Goal: Task Accomplishment & Management: Use online tool/utility

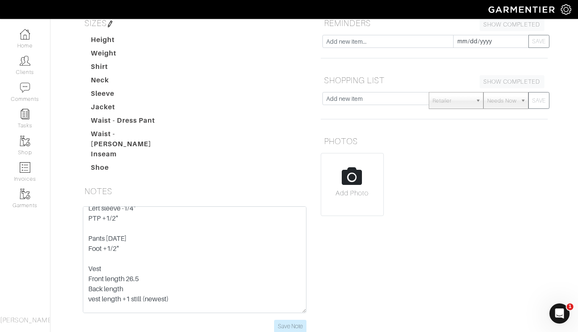
scroll to position [74, 0]
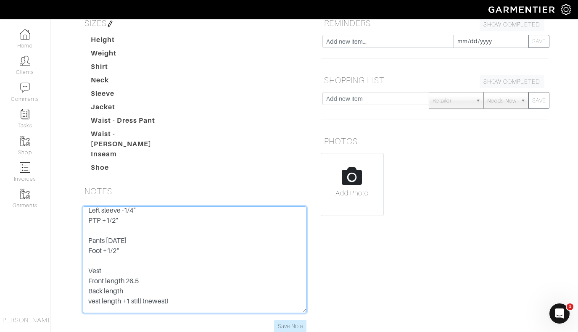
drag, startPoint x: 132, startPoint y: 198, endPoint x: 87, endPoint y: 189, distance: 45.4
click at [87, 206] on textarea "Black Marzoni: 609-455/900 Sieglind - Zeelinda 1/1/23 Jacket Length +3/4" Left …" at bounding box center [195, 259] width 224 height 107
click at [110, 219] on textarea "Black Marzoni: 609-455/900 Sieglind - Zeelinda 1/1/23 Jacket Length +3/4" Left …" at bounding box center [195, 259] width 224 height 107
drag, startPoint x: 158, startPoint y: 227, endPoint x: 72, endPoint y: 188, distance: 94.3
click at [72, 188] on div "Oscar Romero Overview Overview Product Library Invoices Wardrobe Look Books Ove…" at bounding box center [289, 108] width 578 height 471
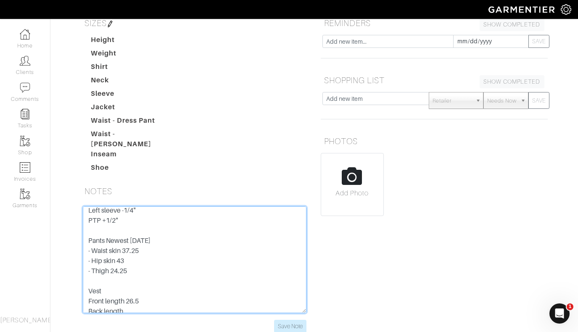
click at [163, 208] on textarea "Black Marzoni: 609-455/900 Sieglind - Zeelinda 1/1/23 Jacket Length +3/4" Left …" at bounding box center [195, 259] width 224 height 107
type textarea "Black Marzoni: 609-455/900 Sieglind - Zeelinda 1/1/23 Jacket Length +3/4" Left …"
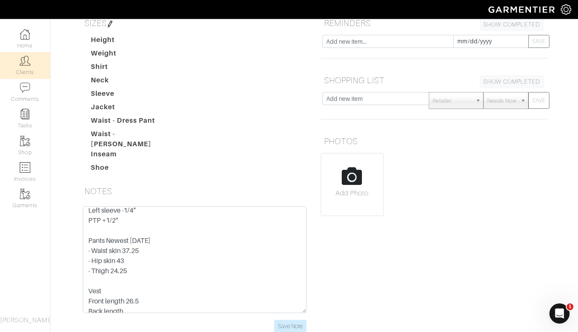
click at [23, 65] on img at bounding box center [25, 61] width 11 height 11
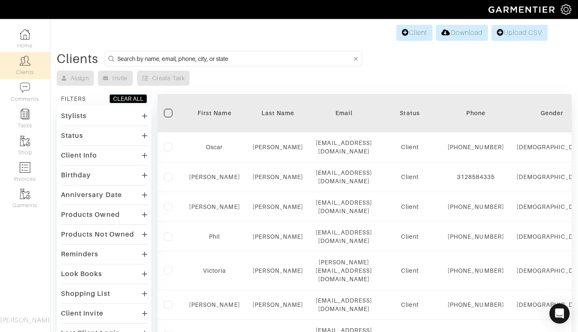
click at [241, 60] on input at bounding box center [234, 58] width 235 height 11
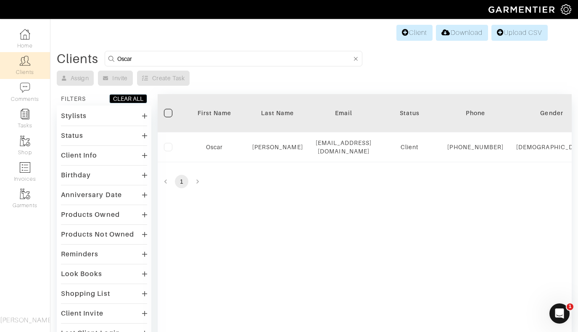
type input "Oscar"
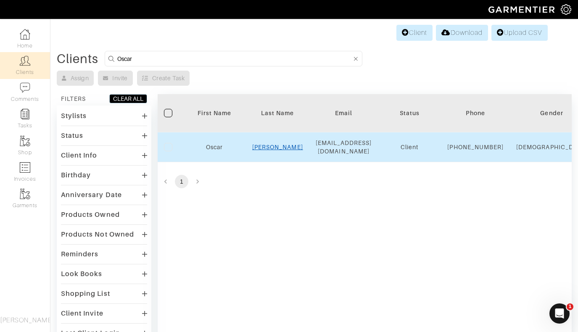
drag, startPoint x: 241, startPoint y: 60, endPoint x: 280, endPoint y: 153, distance: 100.3
click at [280, 151] on link "Romero" at bounding box center [277, 147] width 51 height 7
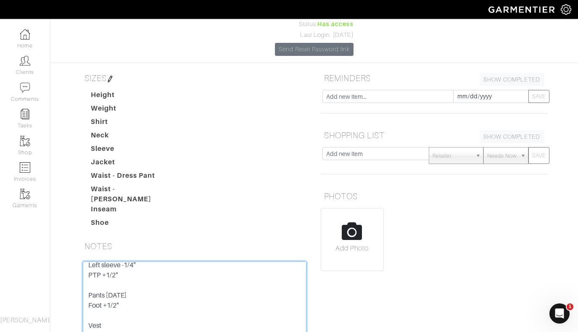
drag, startPoint x: 131, startPoint y: 243, endPoint x: 76, endPoint y: 243, distance: 55.1
click at [77, 262] on div "Black Marzoni: 609-455/900 Sieglind - Zeelinda 1/1/23 Jacket Length +3/4" Left …" at bounding box center [195, 325] width 236 height 127
paste textarea "Newest 8/18/25 - Waist skin 37.25 - Hip skin 43 - Thigh skin 24.25"
type textarea "Black Marzoni: 609-455/900 Sieglind - Zeelinda 1/1/23 Jacket Length +3/4" Left …"
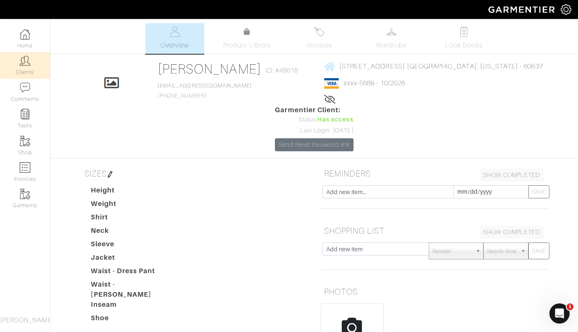
click at [34, 69] on link "Clients" at bounding box center [25, 65] width 50 height 26
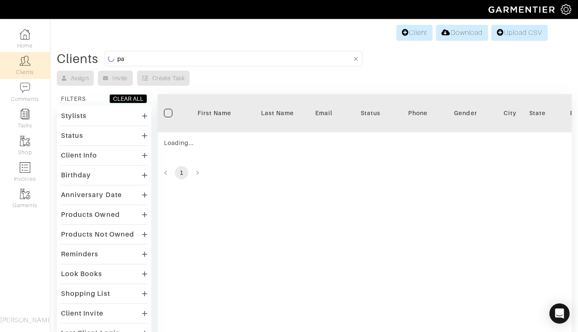
click at [194, 58] on input "pa" at bounding box center [234, 58] width 235 height 11
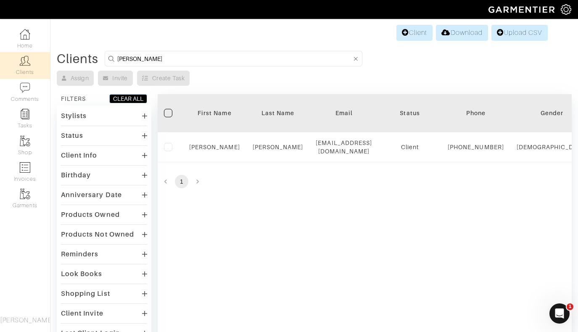
type input "Patrick"
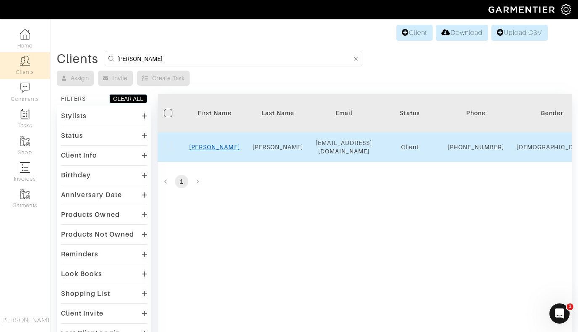
drag, startPoint x: 193, startPoint y: 58, endPoint x: 214, endPoint y: 153, distance: 97.6
click at [214, 151] on link "Patrick" at bounding box center [214, 147] width 51 height 7
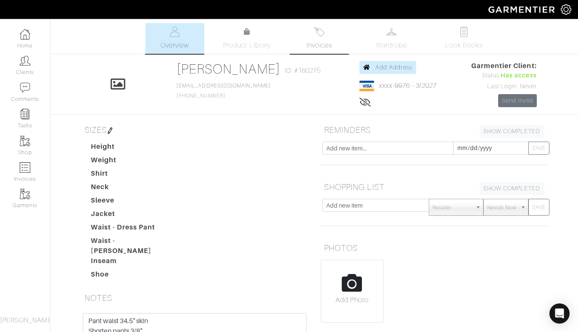
click at [317, 32] on img at bounding box center [319, 31] width 11 height 11
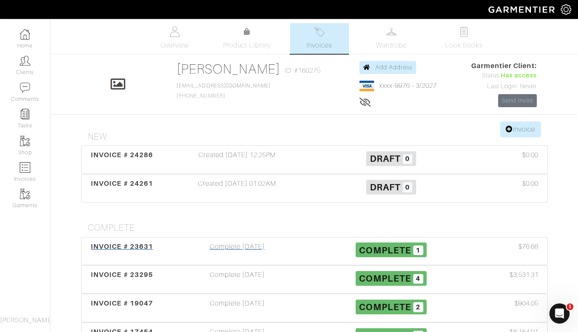
scroll to position [61, 0]
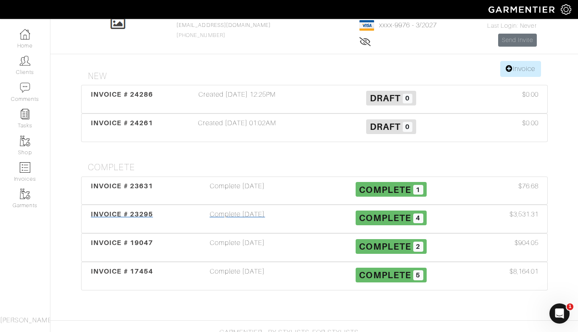
click at [253, 219] on div "Complete [DATE]" at bounding box center [238, 218] width 154 height 19
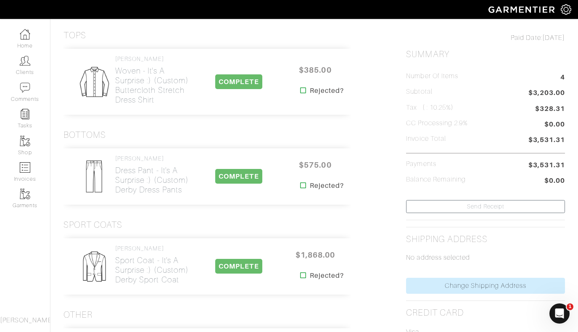
scroll to position [26, 0]
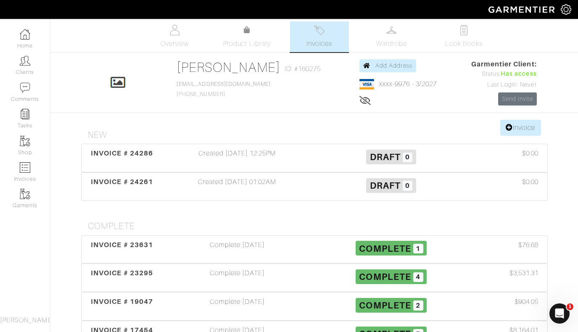
scroll to position [1, 0]
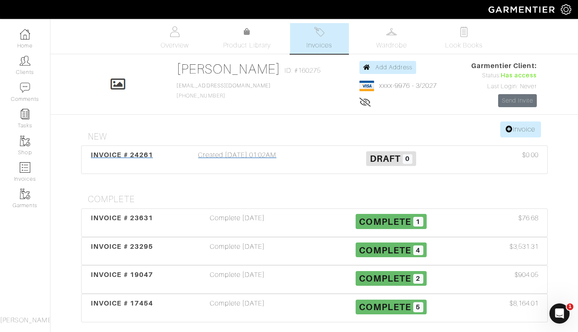
click at [214, 153] on div "Created [DATE] 01:02AM" at bounding box center [238, 159] width 154 height 19
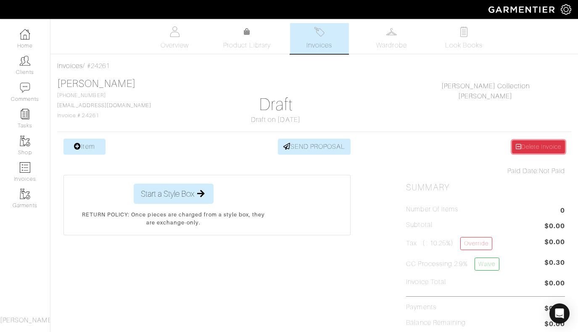
click at [529, 145] on link "Delete Invoice" at bounding box center [538, 146] width 53 height 13
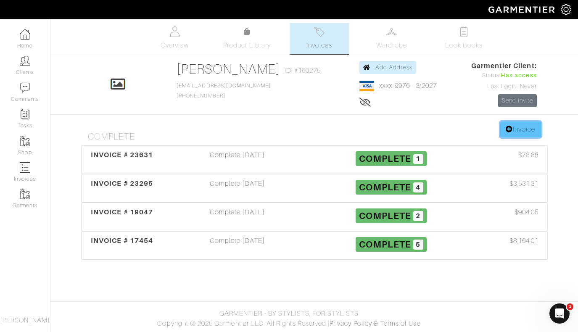
click at [522, 132] on link "Invoice" at bounding box center [520, 130] width 40 height 16
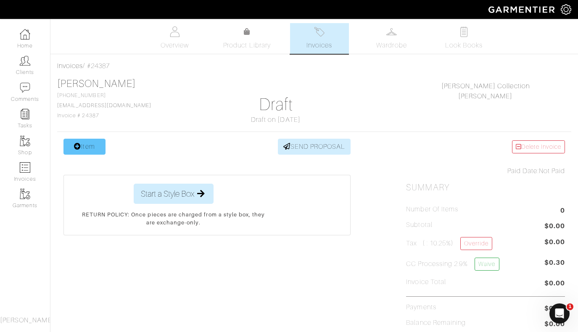
click at [83, 147] on link "Item" at bounding box center [84, 147] width 42 height 16
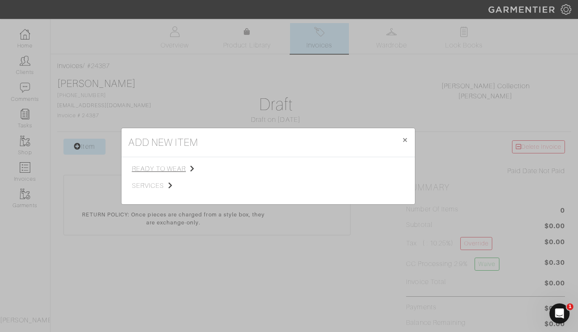
click at [152, 168] on span "ready to wear" at bounding box center [174, 169] width 85 height 10
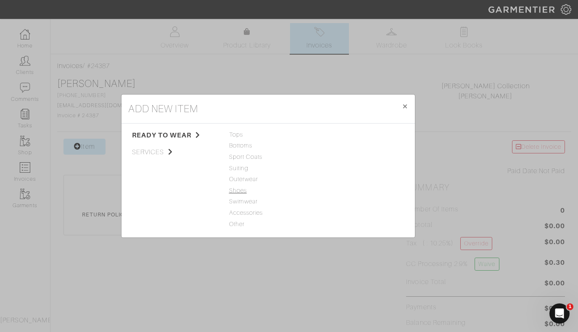
click at [240, 190] on span "Shoes" at bounding box center [268, 190] width 78 height 9
click at [332, 137] on link "Shoes" at bounding box center [329, 134] width 18 height 7
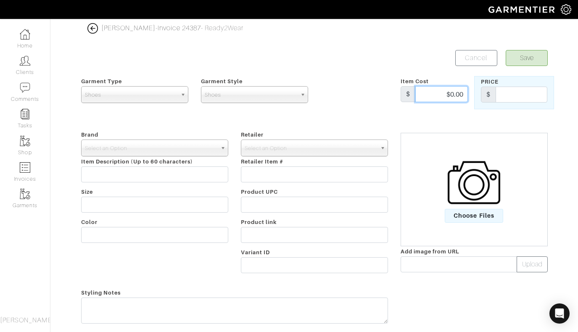
drag, startPoint x: 442, startPoint y: 92, endPoint x: 482, endPoint y: 95, distance: 39.7
click at [482, 95] on div "Garment Type Tops Bottoms Sport Coats Suiting Outerwear Shoes Swimwear Accessor…" at bounding box center [314, 92] width 479 height 33
type input "799"
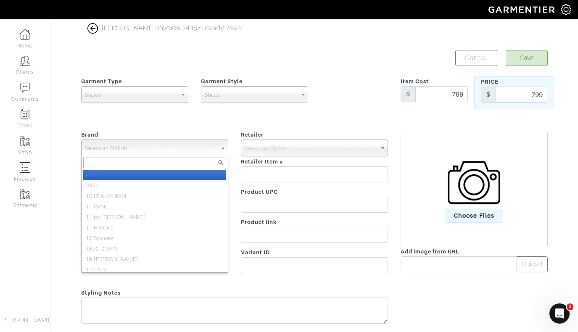
click at [219, 153] on link "Select an Option" at bounding box center [154, 148] width 147 height 17
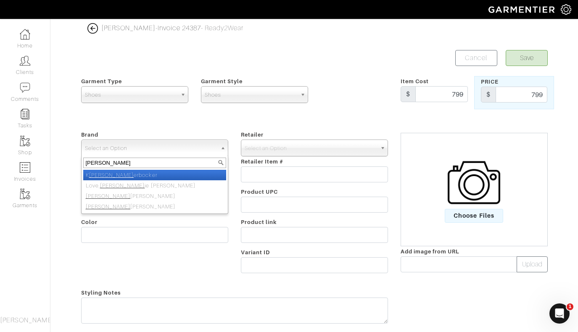
type input "Nick roy"
select select "[PERSON_NAME]"
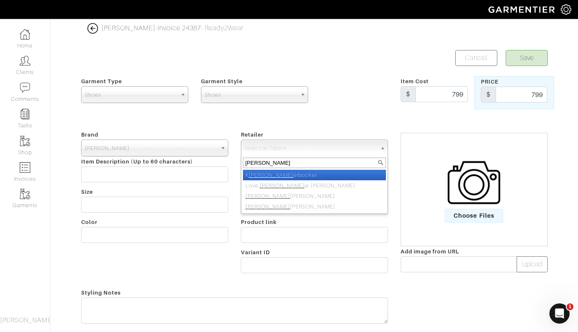
type input "[PERSON_NAME]"
select select "5031"
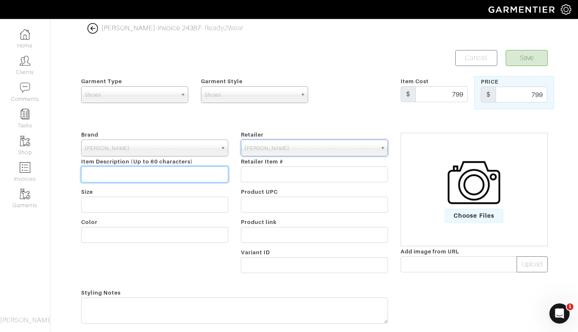
click at [105, 176] on input "text" at bounding box center [154, 175] width 147 height 16
type input "Hand-made/Hand-painted Shoes"
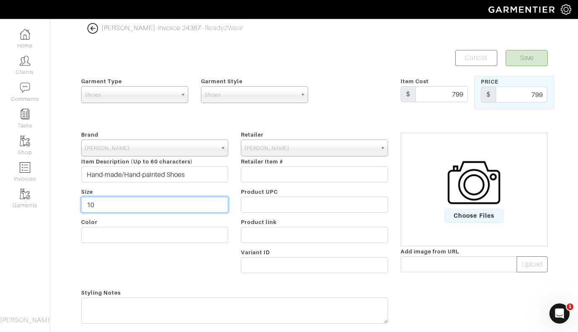
type input "1"
type input "C"
type input "Custom"
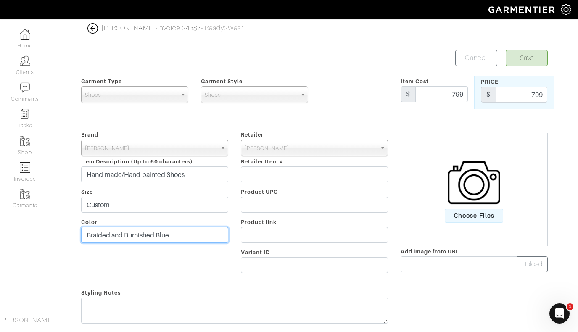
type input "Braided and Burnished Blue"
click at [529, 56] on button "Save" at bounding box center [527, 58] width 42 height 16
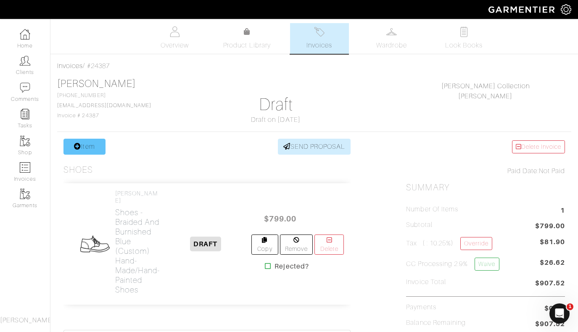
click at [87, 148] on link "Item" at bounding box center [84, 147] width 42 height 16
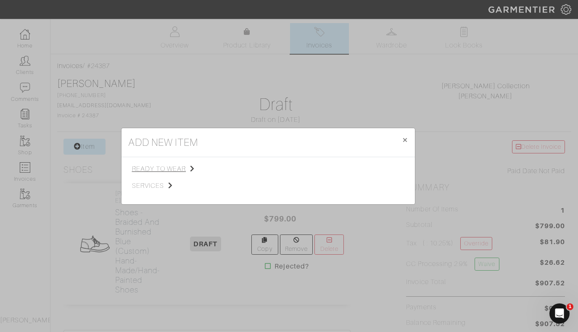
click at [164, 167] on span "ready to wear" at bounding box center [174, 169] width 85 height 10
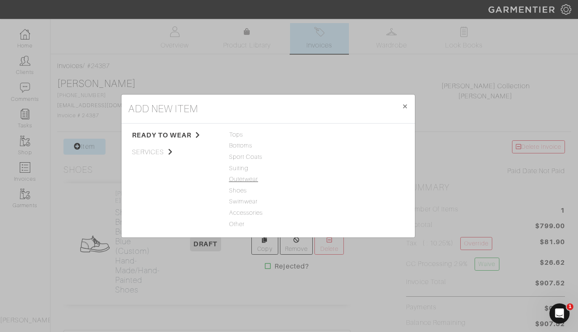
click at [242, 177] on span "Outerwear" at bounding box center [268, 179] width 78 height 9
click at [331, 137] on link "Jacket" at bounding box center [329, 134] width 19 height 7
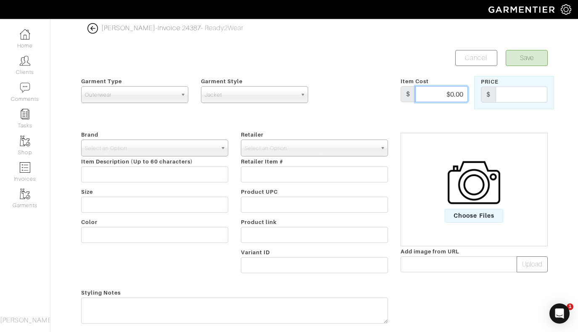
drag, startPoint x: 444, startPoint y: 93, endPoint x: 469, endPoint y: 95, distance: 25.3
click at [469, 95] on div "Item Cost $ $0.00" at bounding box center [434, 92] width 80 height 33
type input "799"
click at [212, 153] on span "Select an Option" at bounding box center [151, 148] width 132 height 17
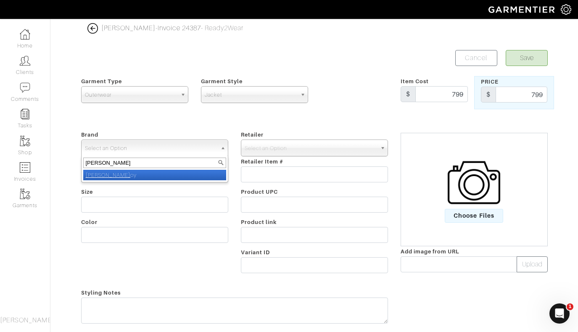
type input "nick roy"
select select "[PERSON_NAME]"
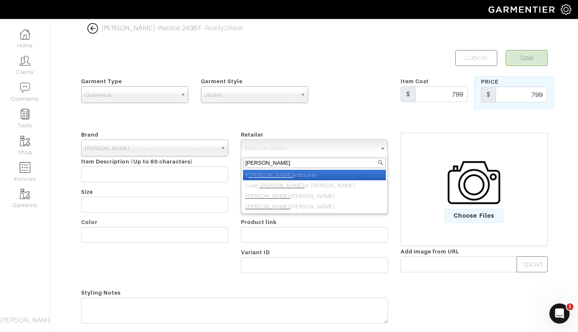
type input "nick roy"
select select "5031"
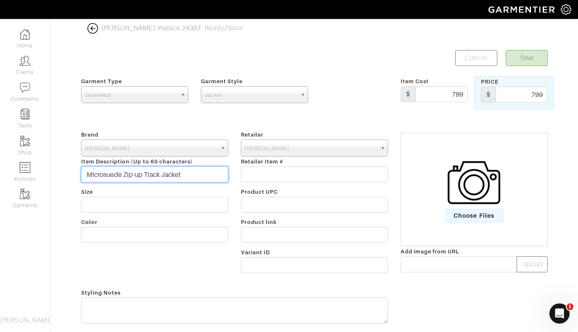
type input "Microsuede Zip-up Track Jacket"
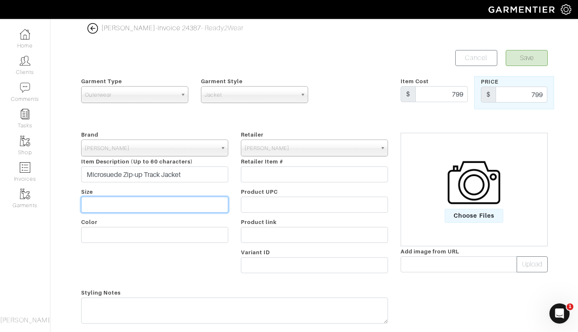
click at [168, 201] on input "text" at bounding box center [154, 205] width 147 height 16
type input "Custom"
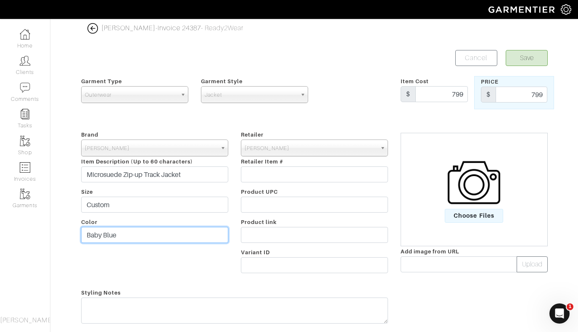
type input "Baby Blue"
click at [528, 59] on button "Save" at bounding box center [527, 58] width 42 height 16
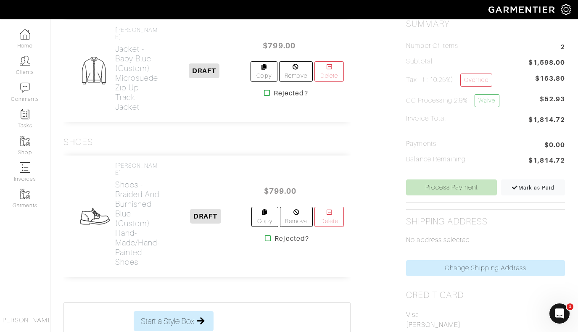
scroll to position [63, 0]
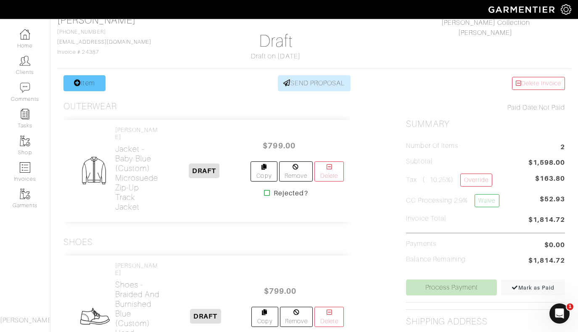
click at [93, 84] on link "Item" at bounding box center [84, 83] width 42 height 16
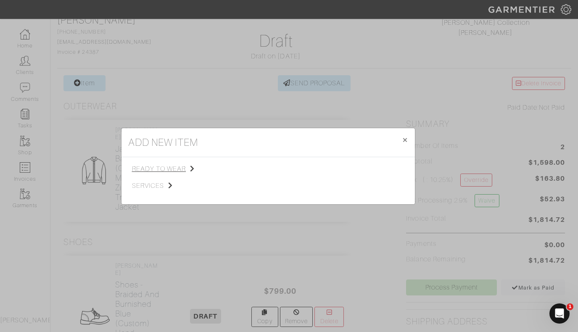
click at [158, 168] on span "ready to wear" at bounding box center [174, 169] width 85 height 10
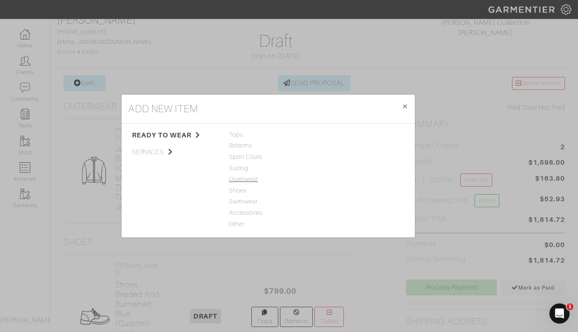
click at [244, 179] on span "Outerwear" at bounding box center [268, 179] width 78 height 9
click at [328, 136] on link "Jacket" at bounding box center [329, 134] width 19 height 7
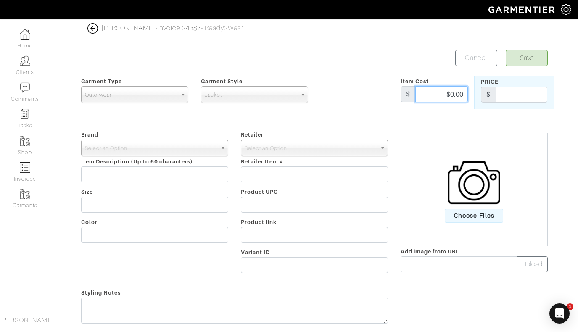
click at [472, 102] on div "Item Cost $ $0.00" at bounding box center [434, 92] width 80 height 33
type input "999"
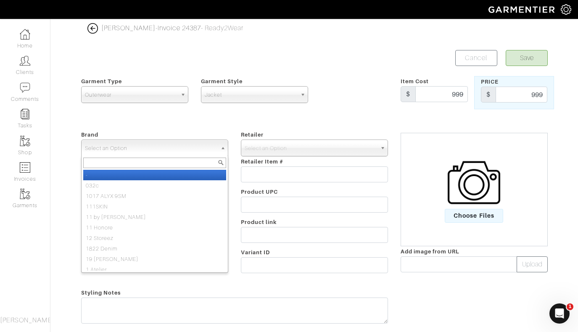
click at [210, 151] on span "Select an Option" at bounding box center [151, 148] width 132 height 17
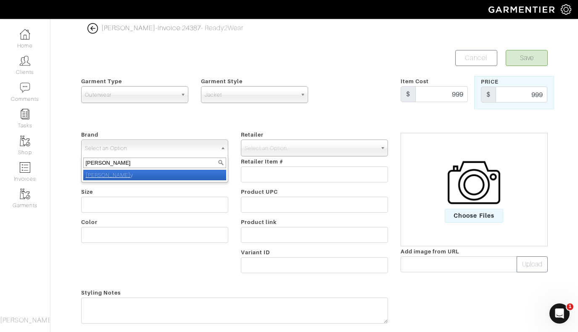
type input "[PERSON_NAME]"
select select "[PERSON_NAME]"
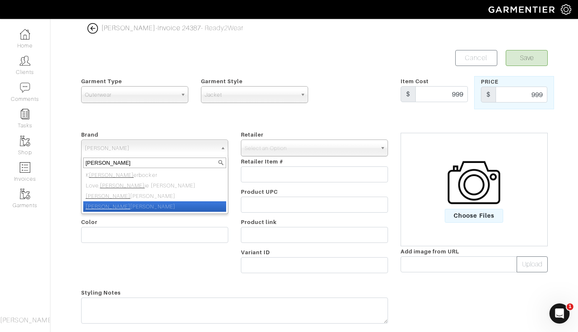
type input "[PERSON_NAME]"
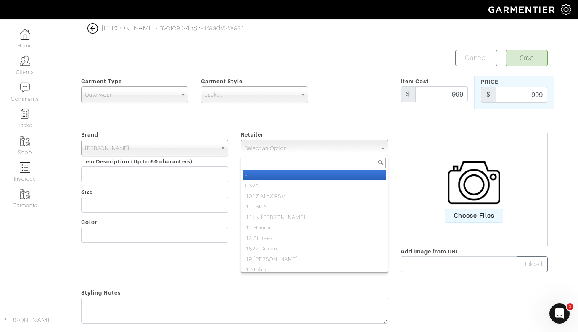
click at [294, 143] on span "Select an Option" at bounding box center [311, 148] width 132 height 17
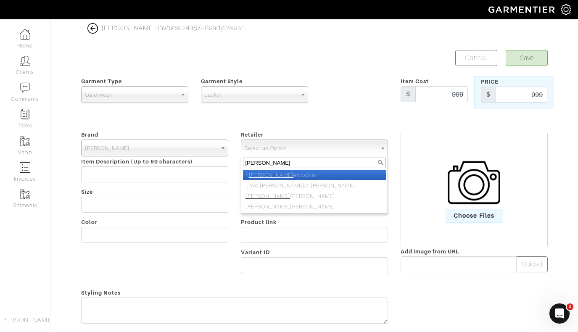
type input "[PERSON_NAME]"
select select "5031"
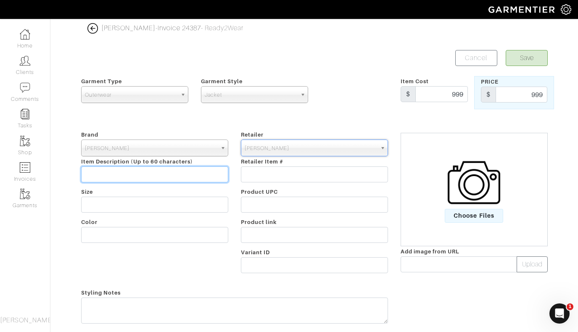
click at [143, 177] on input "text" at bounding box center [154, 175] width 147 height 16
type input "Z"
click at [209, 171] on input "Microsuede Rose Gold Zip-Up Jacket`" at bounding box center [154, 175] width 147 height 16
type input "Microsuede Rose Gold Zip-Up Jacket"
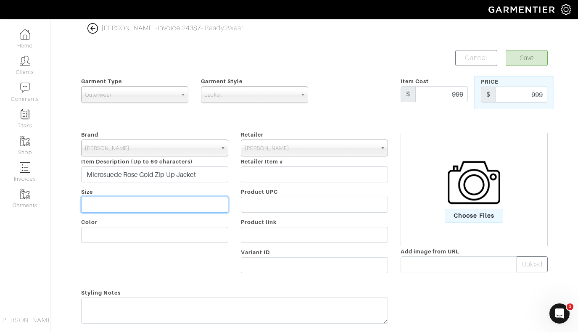
click at [161, 200] on input "text" at bounding box center [154, 205] width 147 height 16
type input "Custom"
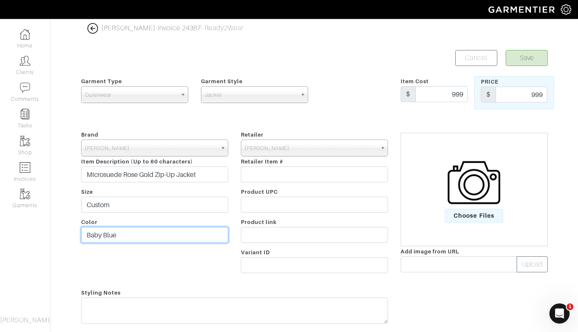
type input "Baby Blue"
click at [531, 61] on button "Save" at bounding box center [527, 58] width 42 height 16
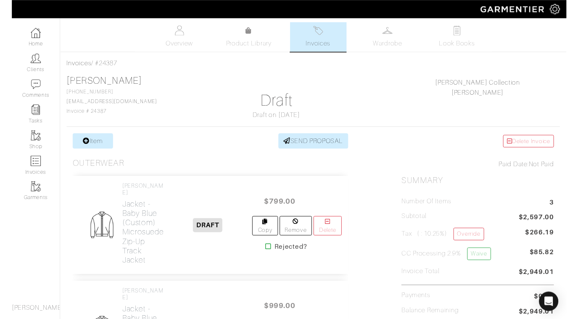
scroll to position [58, 0]
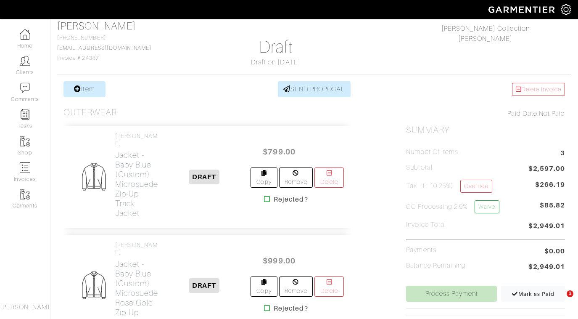
click at [134, 150] on h2 "Jacket - Baby Blue (Custom) Microsuede Zip-up Track Jacket" at bounding box center [136, 184] width 43 height 68
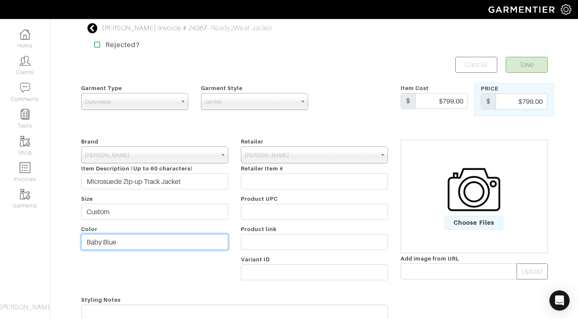
drag, startPoint x: 130, startPoint y: 244, endPoint x: 52, endPoint y: 242, distance: 77.4
click at [52, 242] on div "Patrick Dugan - Invoice # 24387 - Ready2Wear Jacket Rejected? Save Cancel Garme…" at bounding box center [289, 246] width 578 height 446
type input "Gunmental Eggplant"
click at [521, 63] on button "Save" at bounding box center [527, 65] width 42 height 16
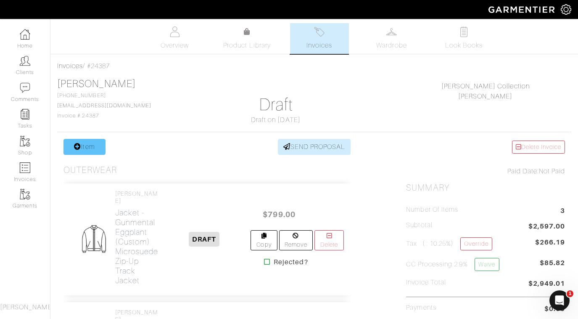
click at [88, 147] on link "Item" at bounding box center [84, 147] width 42 height 16
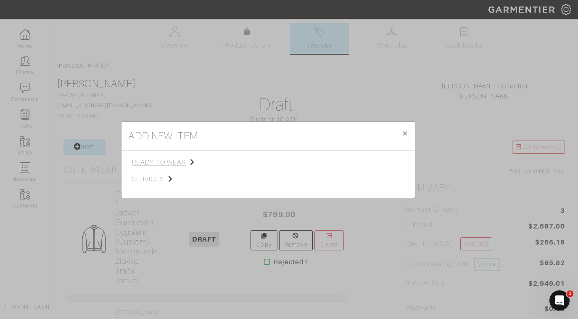
click at [165, 161] on span "ready to wear" at bounding box center [174, 162] width 85 height 10
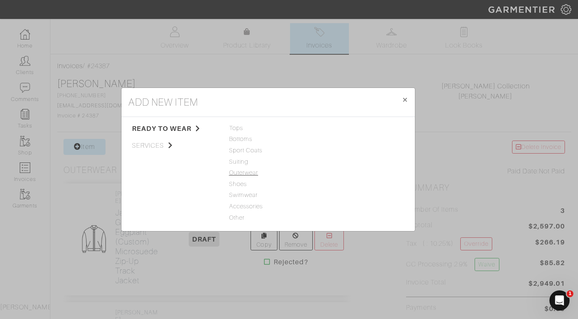
click at [241, 174] on span "Outerwear" at bounding box center [268, 172] width 78 height 9
click at [333, 152] on link "Outerwear" at bounding box center [334, 150] width 29 height 7
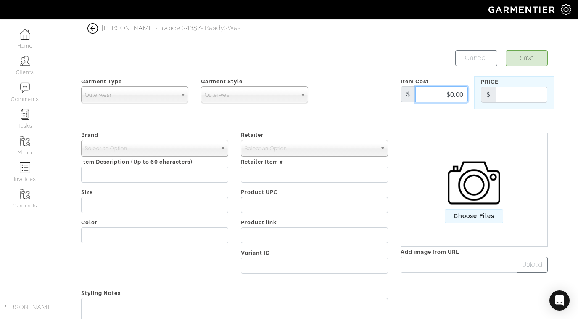
drag, startPoint x: 440, startPoint y: 96, endPoint x: 498, endPoint y: 96, distance: 58.0
click at [498, 96] on div "Garment Type Tops Bottoms Sport Coats Suiting Outerwear Shoes Swimwear Accessor…" at bounding box center [314, 92] width 479 height 33
type input "999"
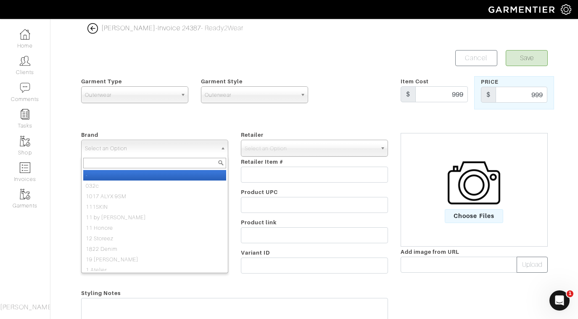
click at [206, 143] on span "Select an Option" at bounding box center [151, 148] width 132 height 17
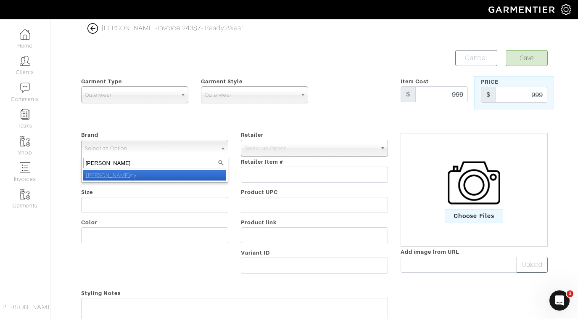
type input "nick roy"
select select "[PERSON_NAME]"
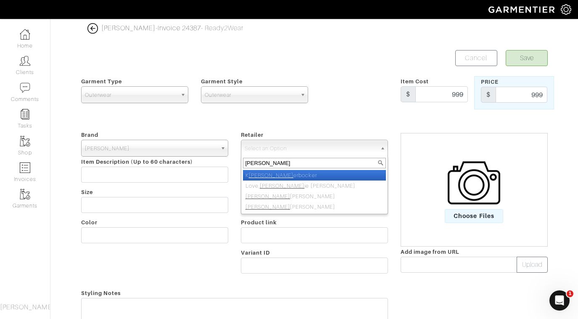
type input "nick roy"
select select "5031"
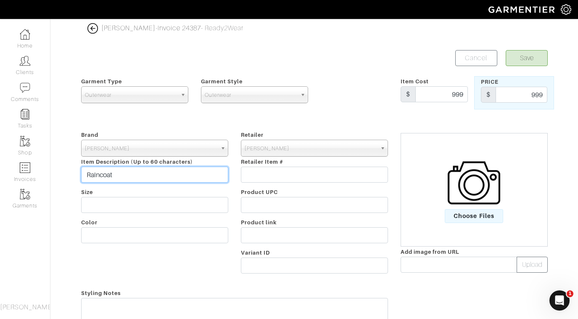
type input "Raincoat"
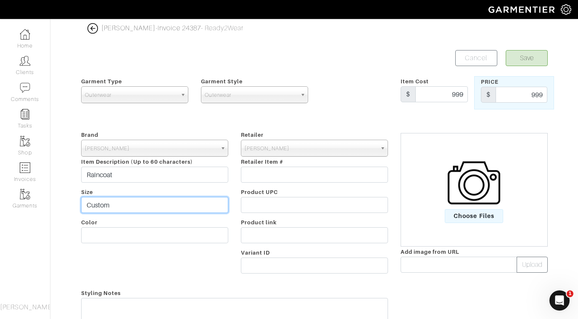
type input "Custom"
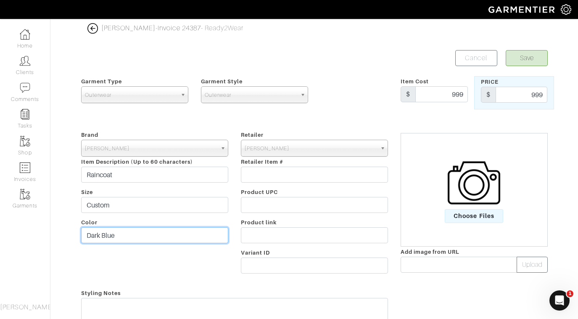
type input "Dark Blue"
click at [530, 63] on button "Save" at bounding box center [527, 58] width 42 height 16
